Goal: Transaction & Acquisition: Purchase product/service

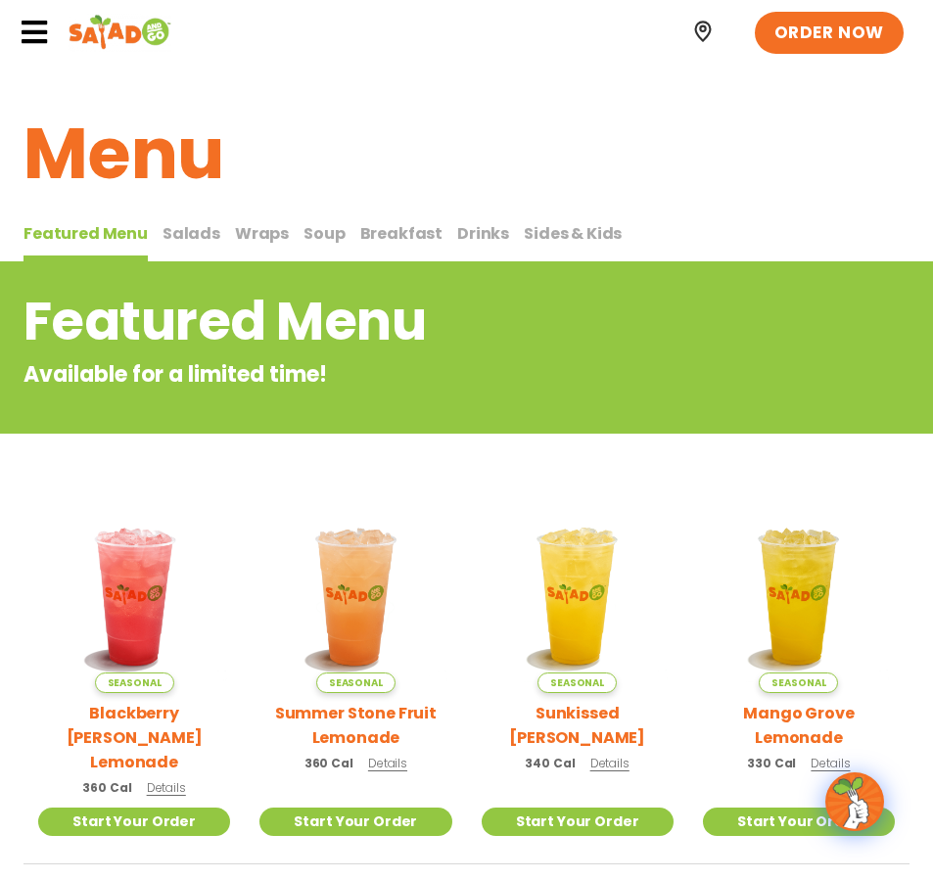
click at [195, 234] on span "Salads" at bounding box center [191, 233] width 58 height 23
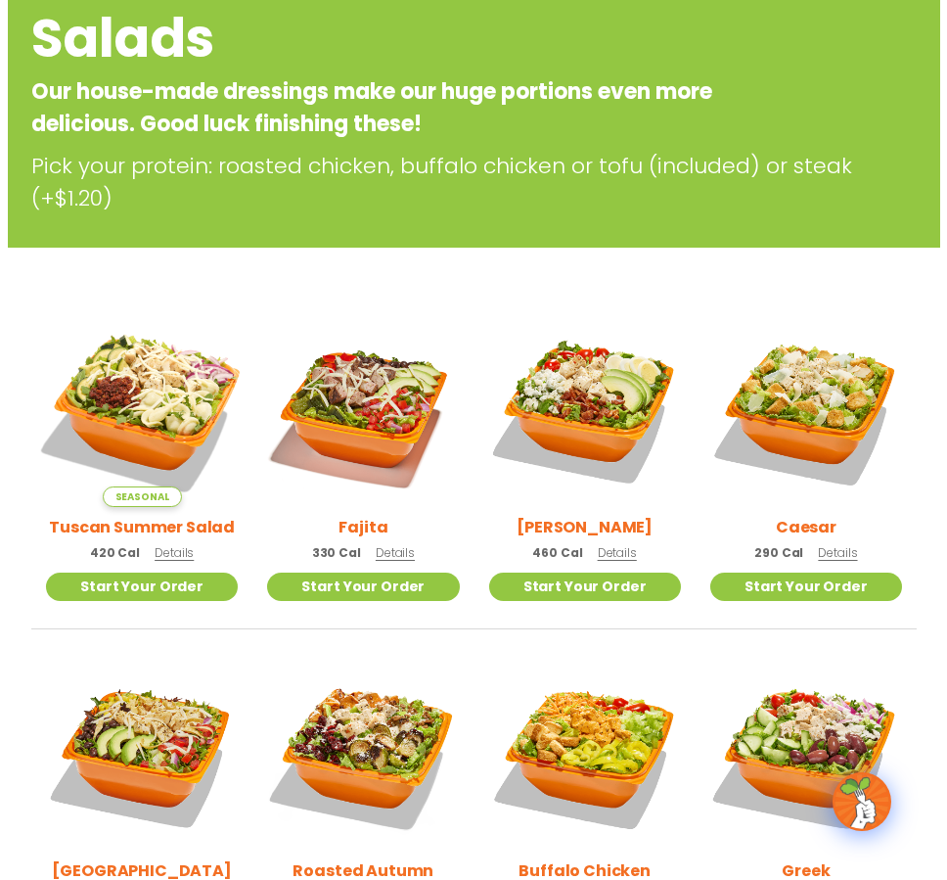
scroll to position [294, 0]
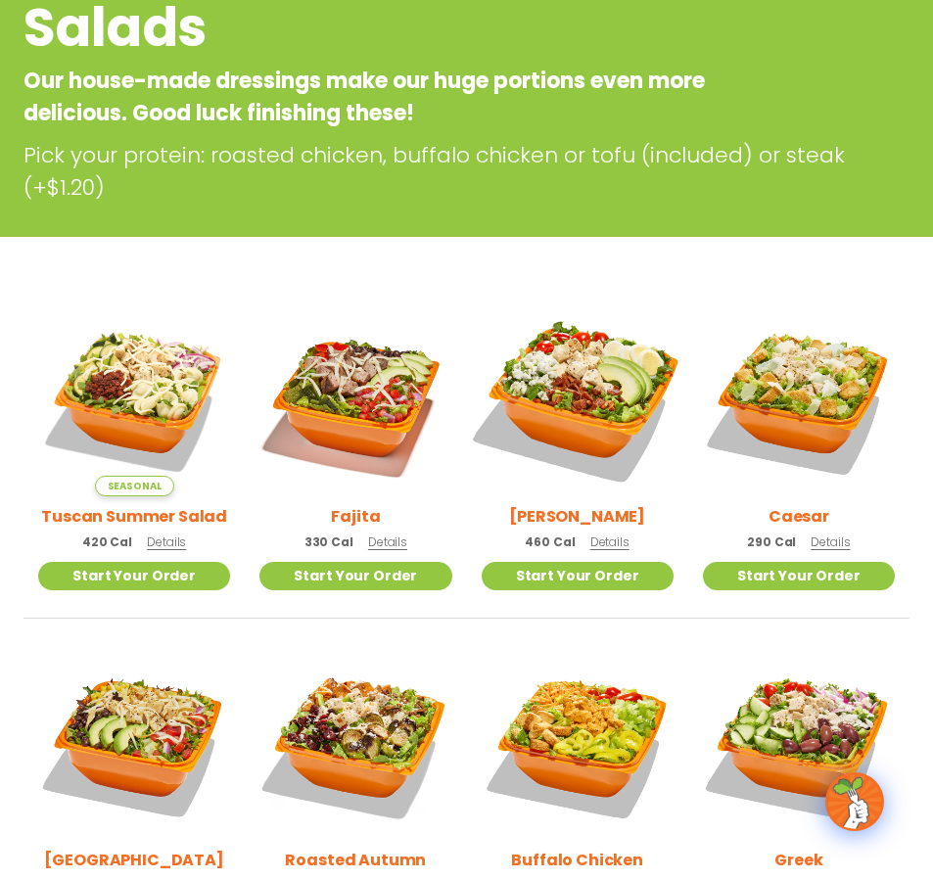
click at [611, 391] on img at bounding box center [576, 399] width 225 height 225
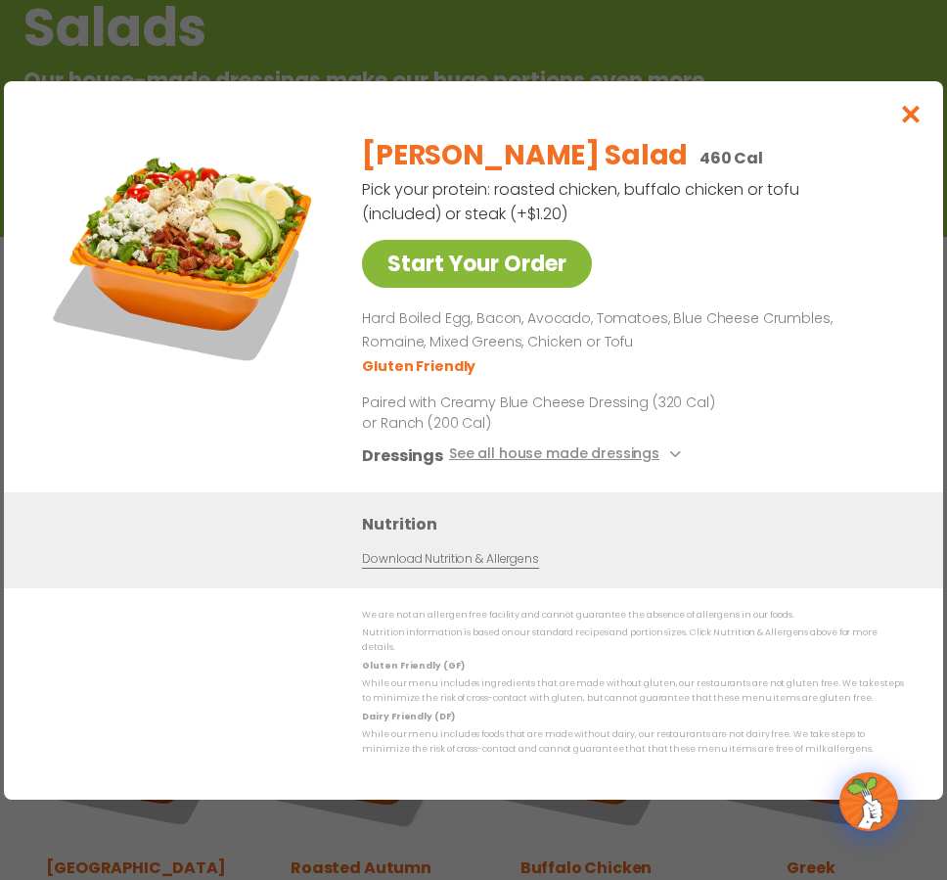
click at [512, 288] on link "Start Your Order" at bounding box center [477, 264] width 230 height 48
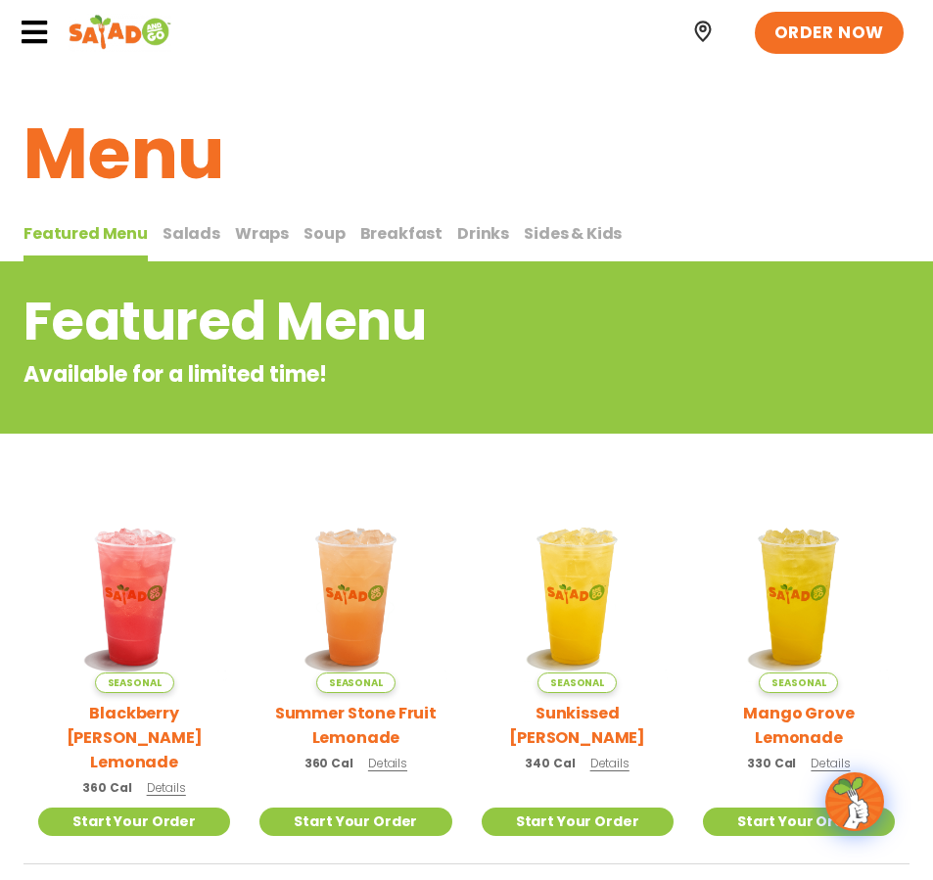
click at [196, 235] on span "Salads" at bounding box center [191, 233] width 58 height 23
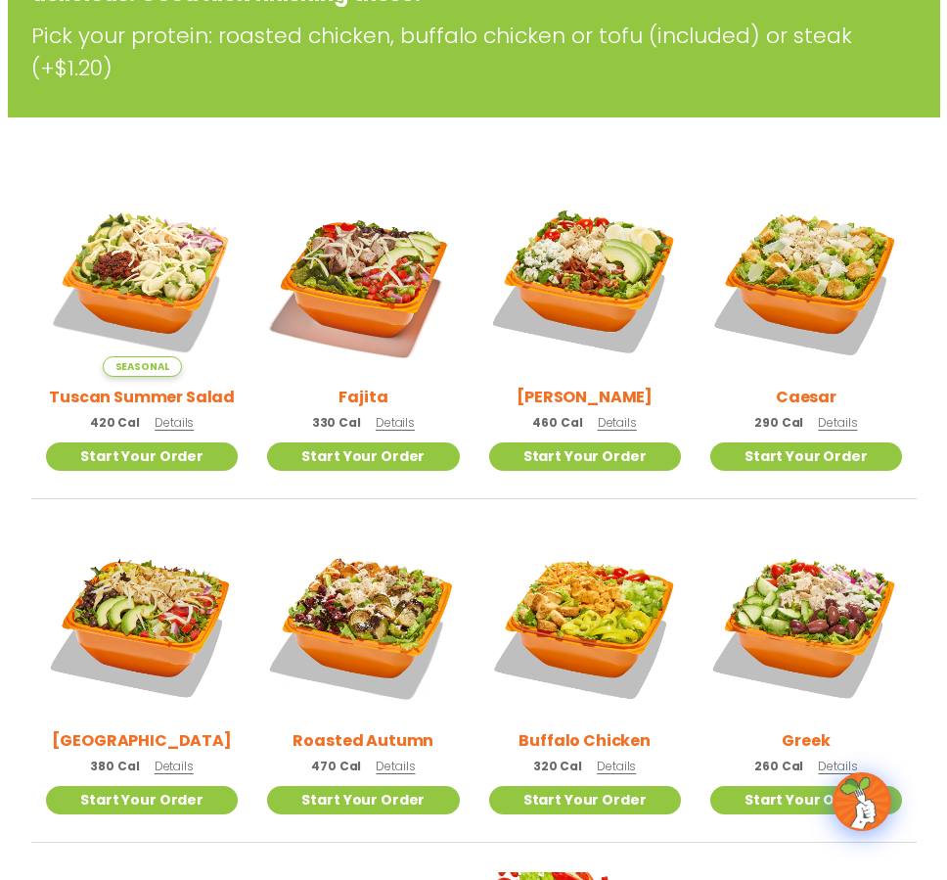
scroll to position [489, 0]
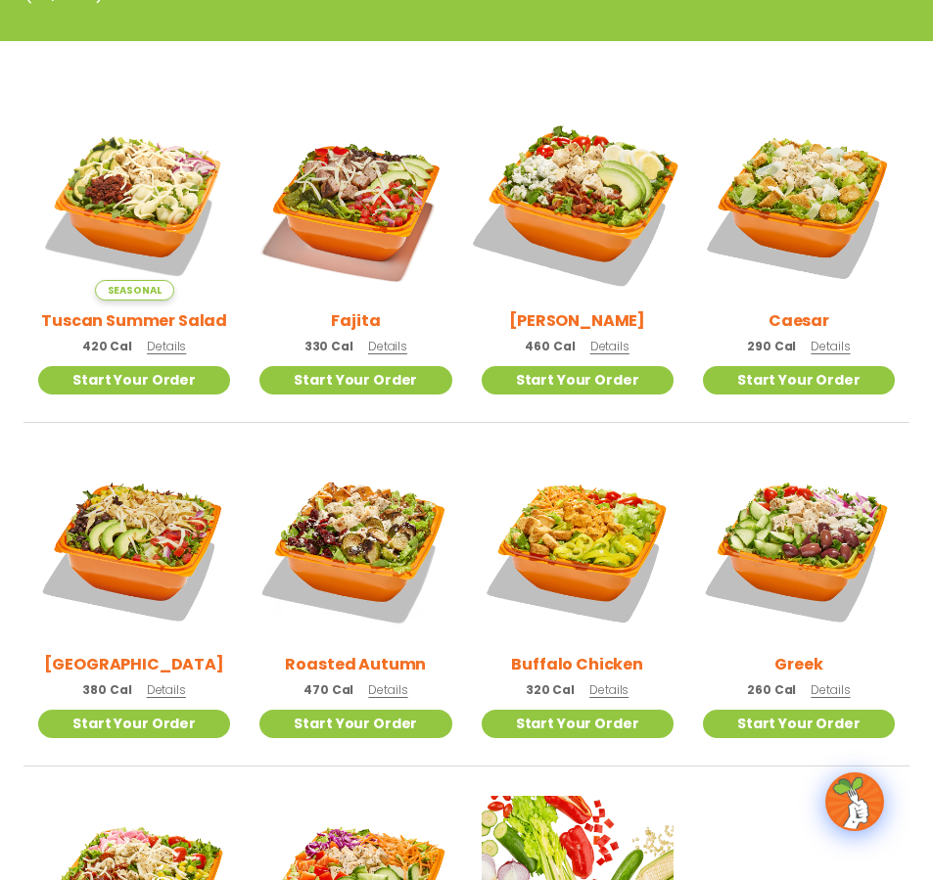
click at [614, 207] on img at bounding box center [576, 203] width 225 height 225
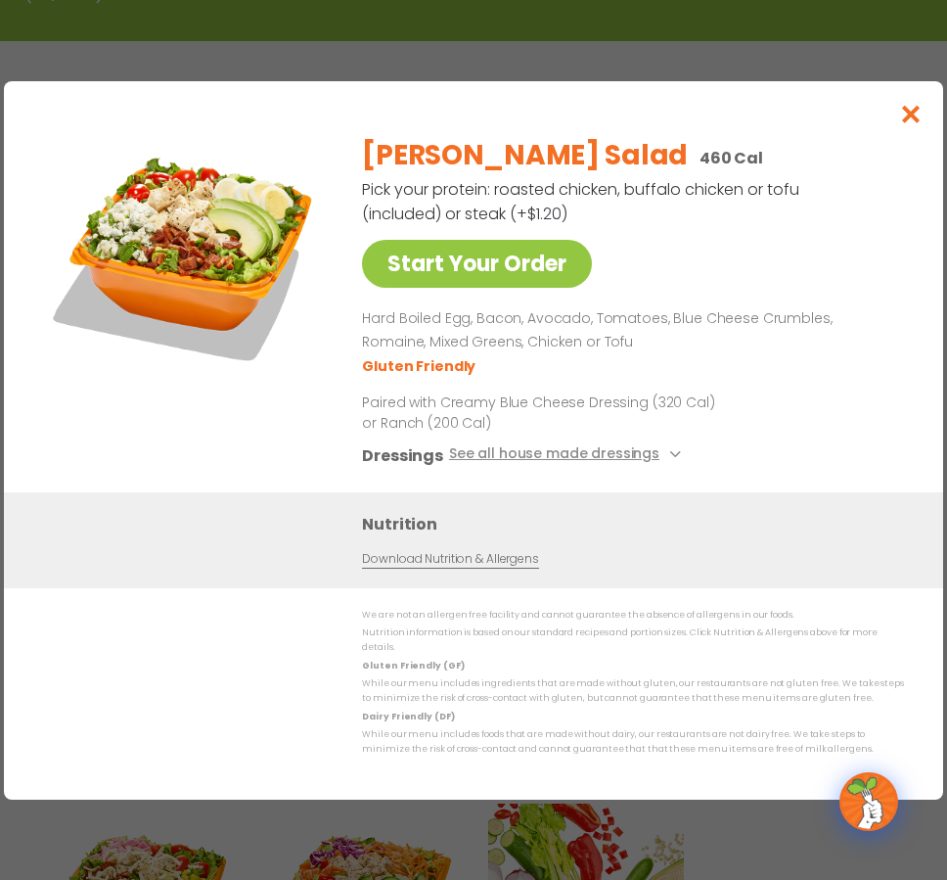
click at [523, 233] on div "Cobb Salad 460 Cal Pick your protein: roasted chicken, buffalo chicken or tofu …" at bounding box center [629, 306] width 534 height 372
click at [524, 253] on link "Start Your Order" at bounding box center [477, 264] width 230 height 48
